Goal: Task Accomplishment & Management: Manage account settings

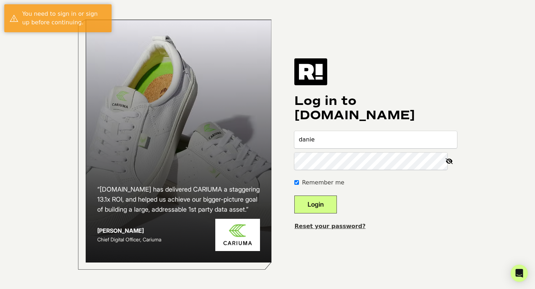
type input "[PERSON_NAME][EMAIL_ADDRESS][DOMAIN_NAME]"
click at [294, 195] on button "Login" at bounding box center [315, 204] width 43 height 18
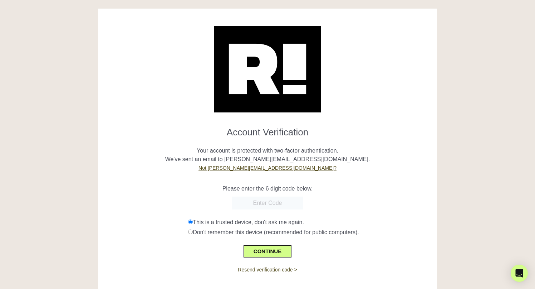
paste input "716687"
type input "716687"
click at [261, 253] on button "CONTINUE" at bounding box center [268, 251] width 48 height 12
